Goal: Find specific page/section: Find specific page/section

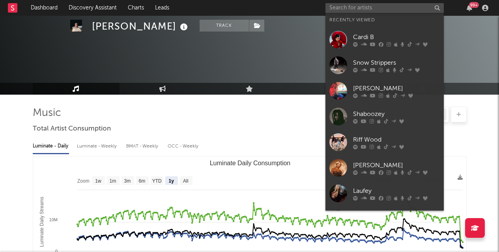
select select "1y"
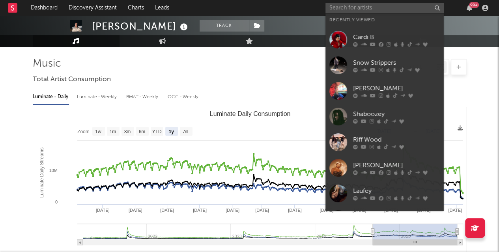
type input "w"
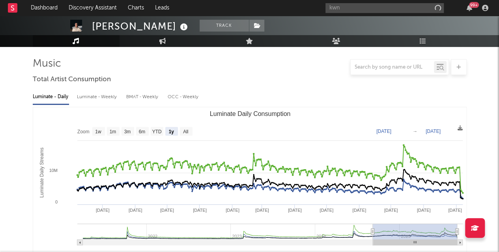
type input "kwn"
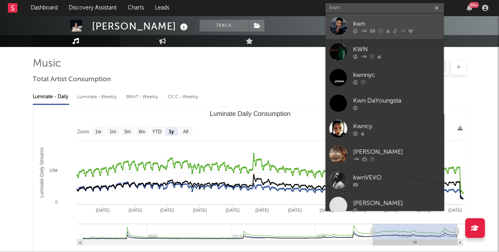
click at [360, 22] on div "kwn" at bounding box center [396, 23] width 87 height 9
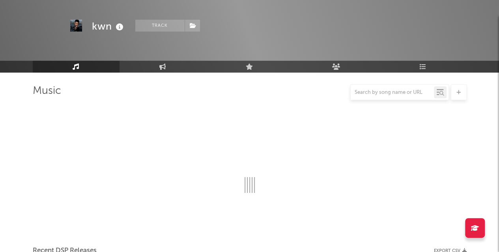
scroll to position [49, 0]
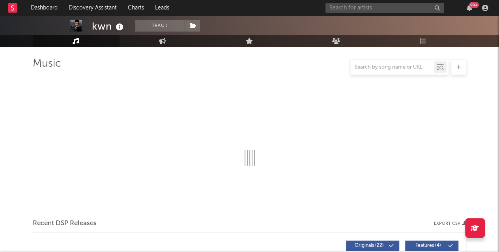
select select "6m"
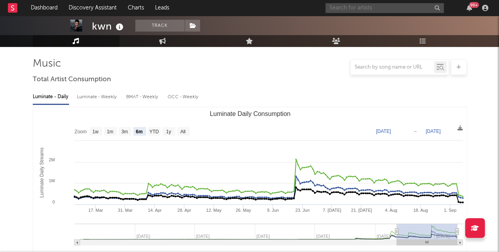
click at [352, 8] on input "text" at bounding box center [384, 8] width 118 height 10
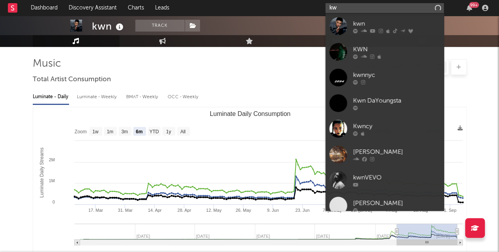
type input "k"
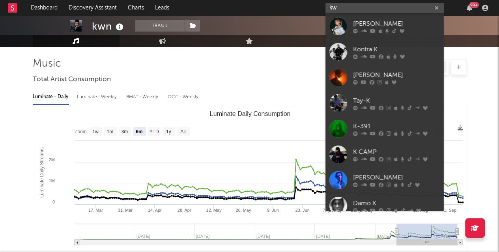
type input "k"
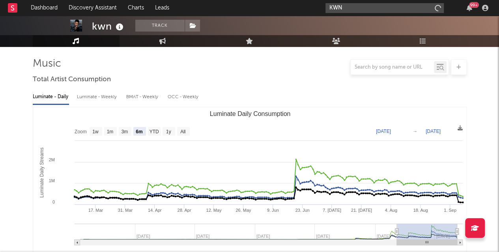
type input "KWN"
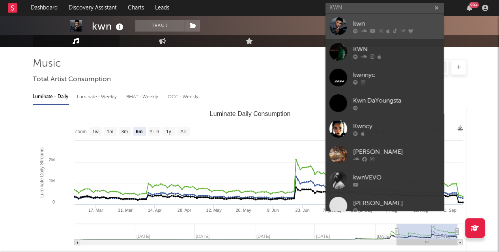
click at [358, 23] on div "kwn" at bounding box center [396, 23] width 87 height 9
